Goal: Check status: Check status

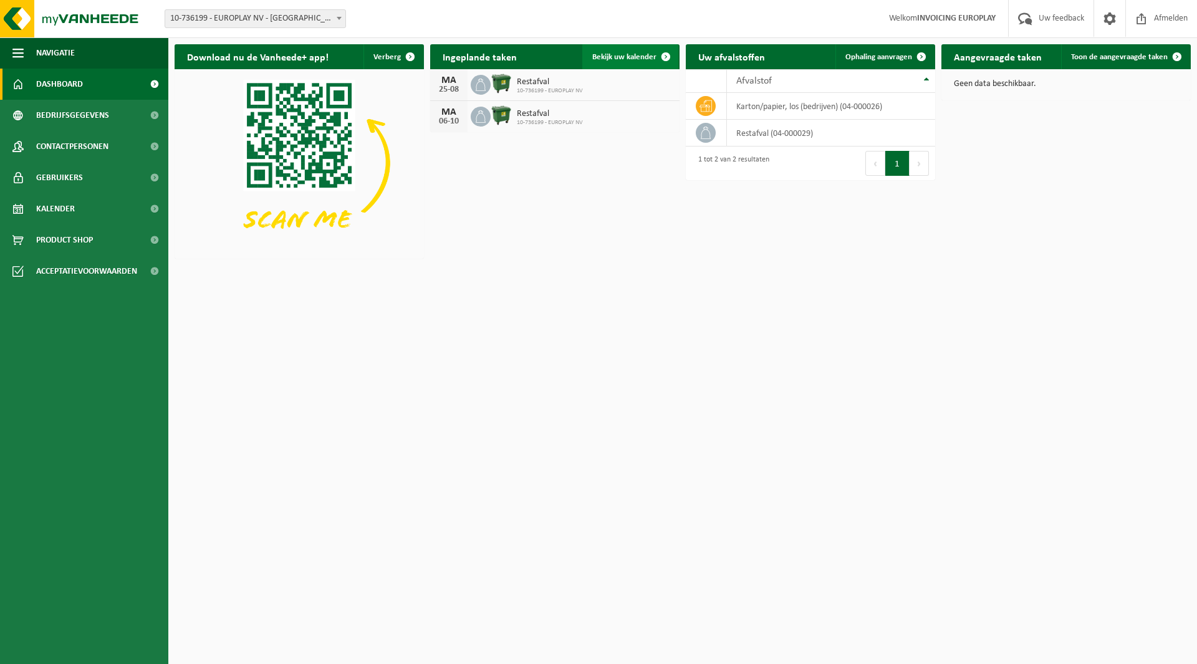
click at [628, 54] on span "Bekijk uw kalender" at bounding box center [624, 57] width 64 height 8
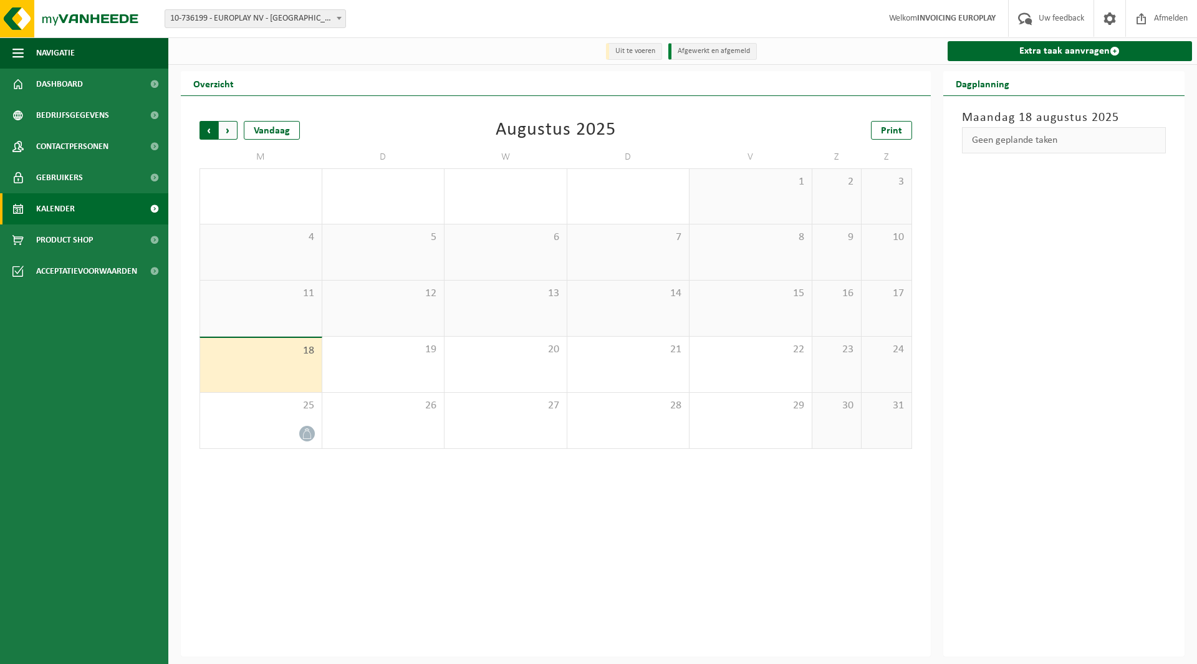
click at [229, 133] on span "Volgende" at bounding box center [228, 130] width 19 height 19
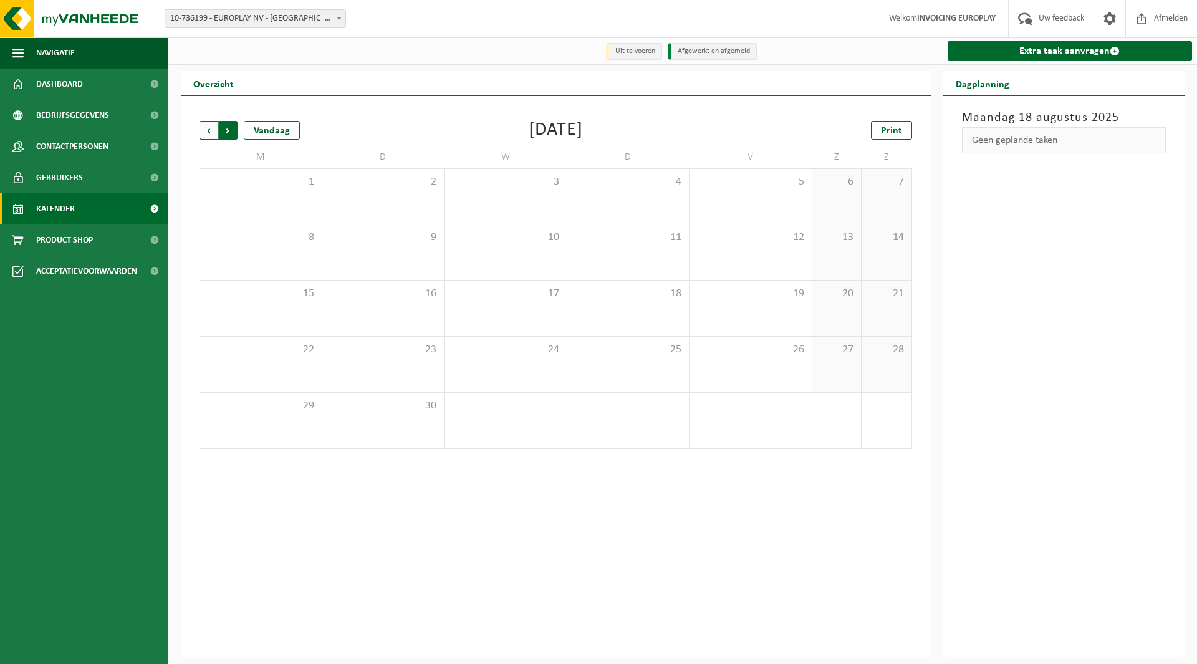
click at [214, 131] on span "Vorige" at bounding box center [208, 130] width 19 height 19
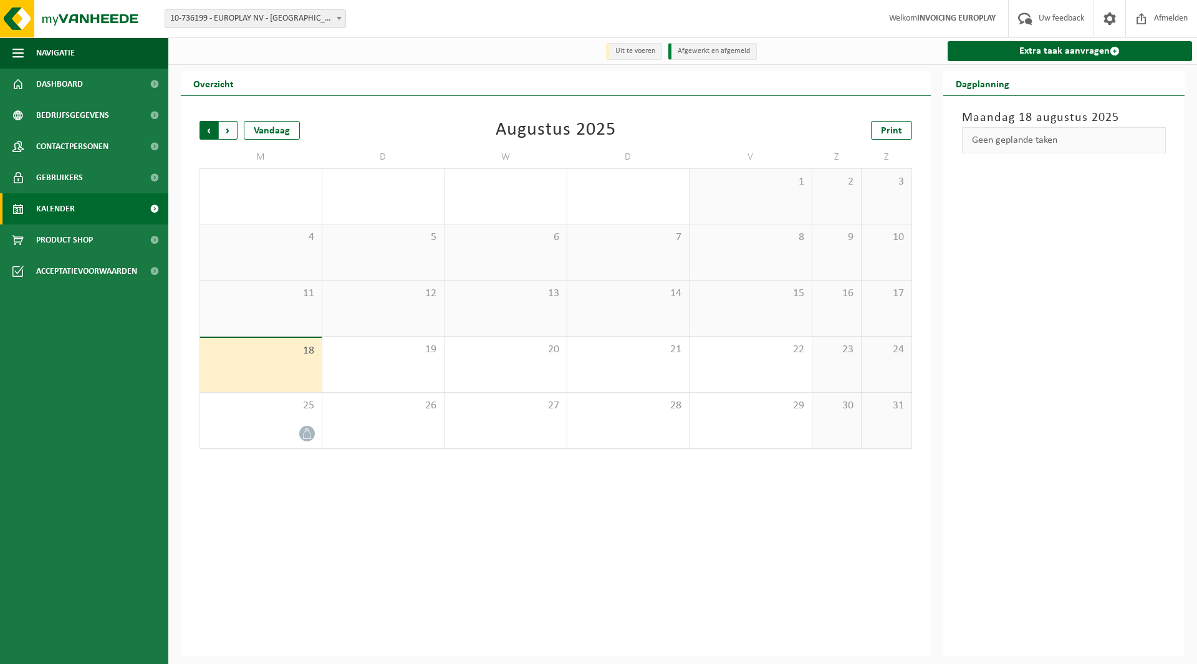
click at [231, 128] on span "Volgende" at bounding box center [228, 130] width 19 height 19
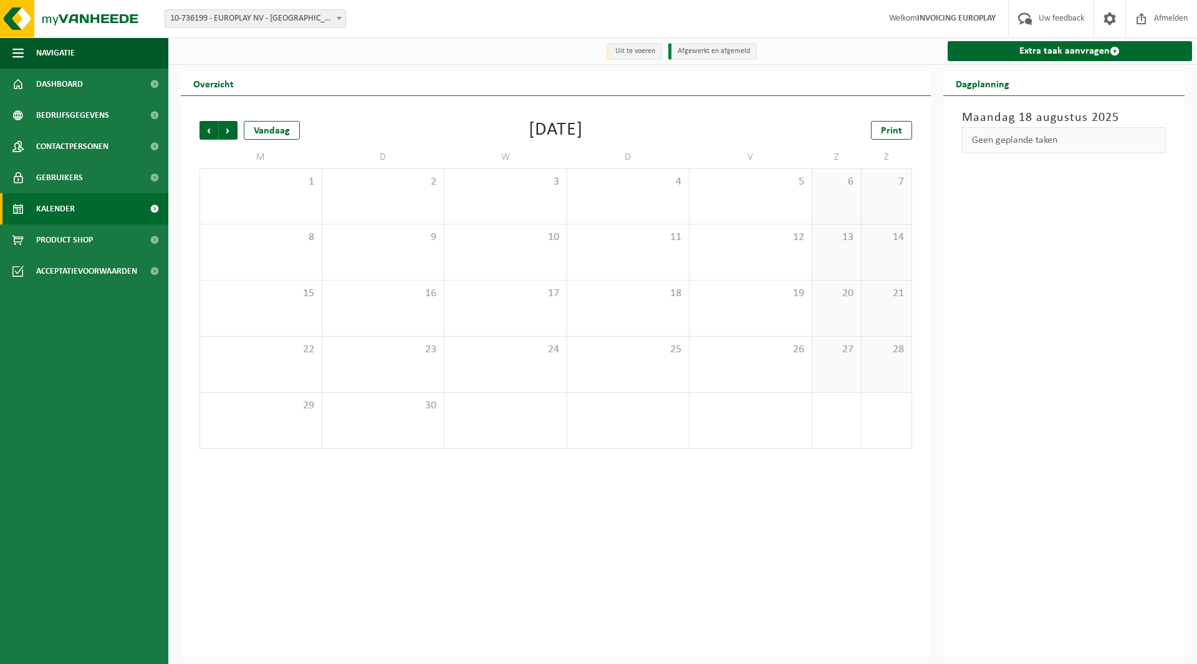
click at [231, 128] on span "Volgende" at bounding box center [228, 130] width 19 height 19
click at [206, 132] on span "Vorige" at bounding box center [208, 130] width 19 height 19
